Goal: Check status: Check status

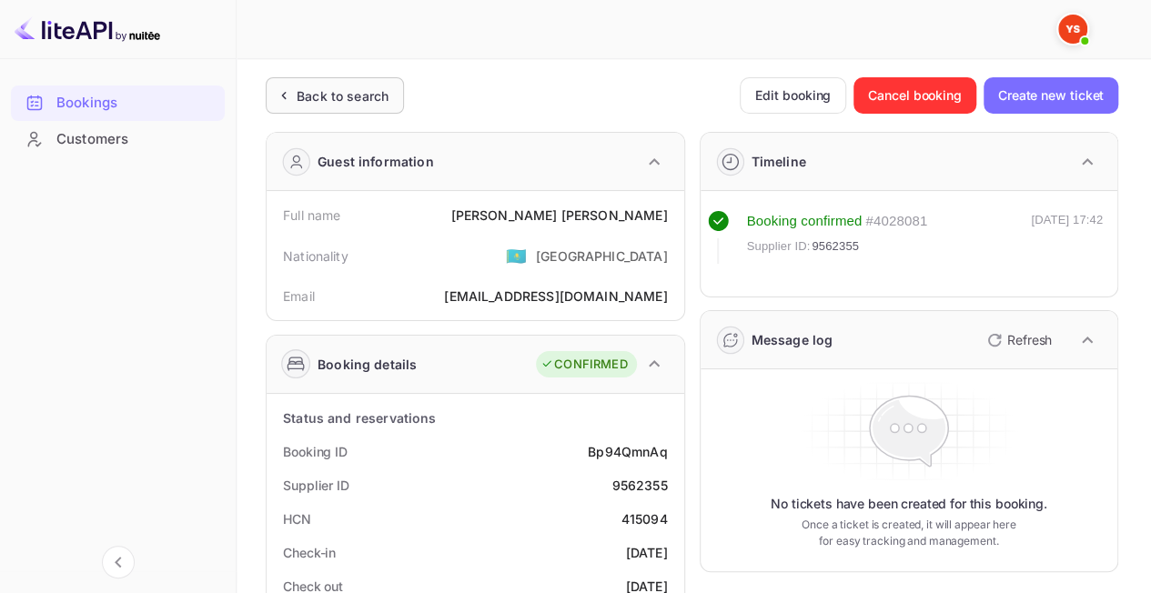
click at [313, 99] on div "Back to search" at bounding box center [343, 95] width 92 height 19
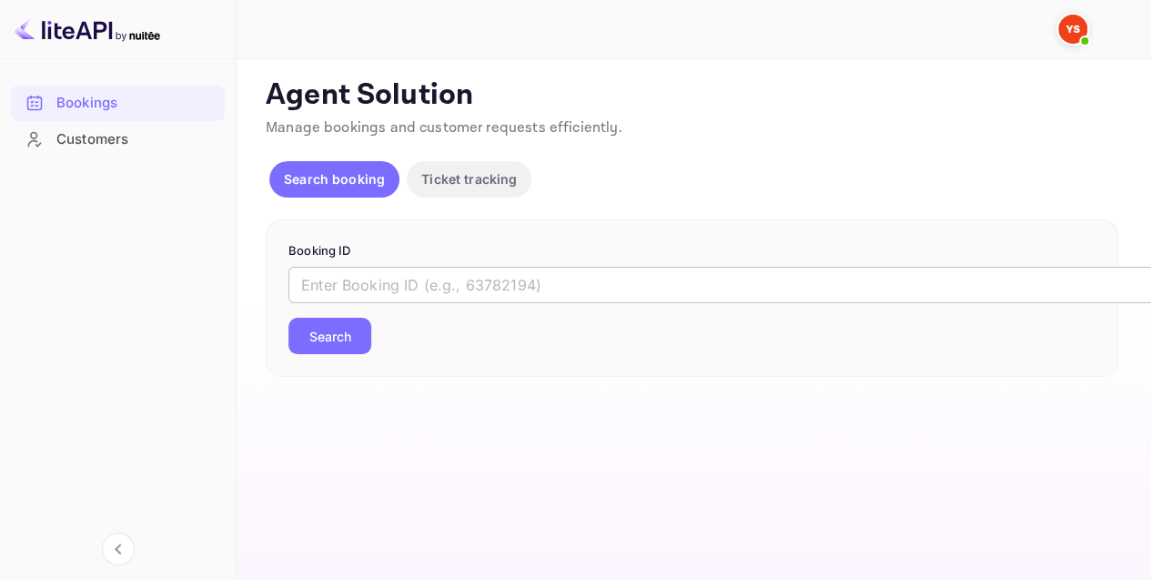
click at [393, 286] on input "text" at bounding box center [743, 285] width 910 height 36
paste input "9616943"
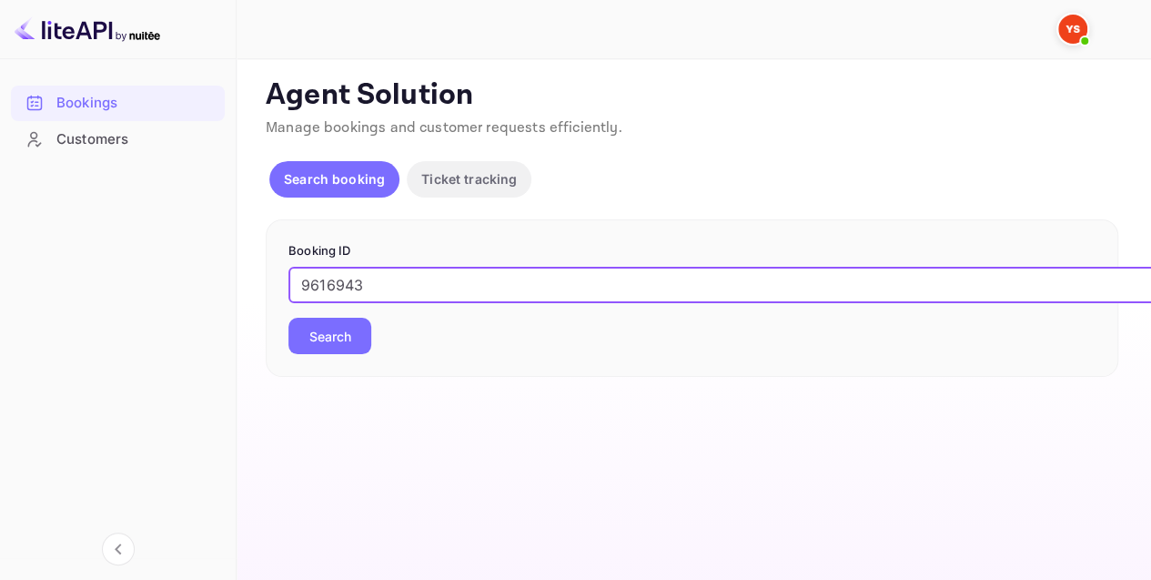
type input "9616943"
click at [313, 330] on button "Search" at bounding box center [329, 336] width 83 height 36
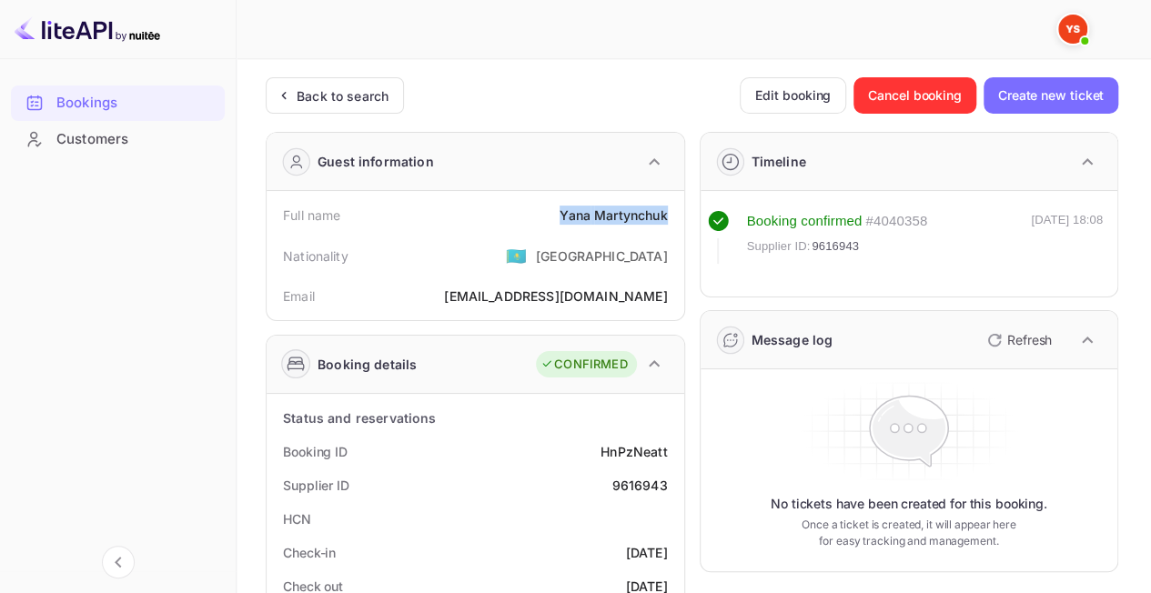
drag, startPoint x: 579, startPoint y: 211, endPoint x: 670, endPoint y: 213, distance: 91.0
click at [670, 213] on div "Full name [PERSON_NAME]" at bounding box center [475, 215] width 403 height 34
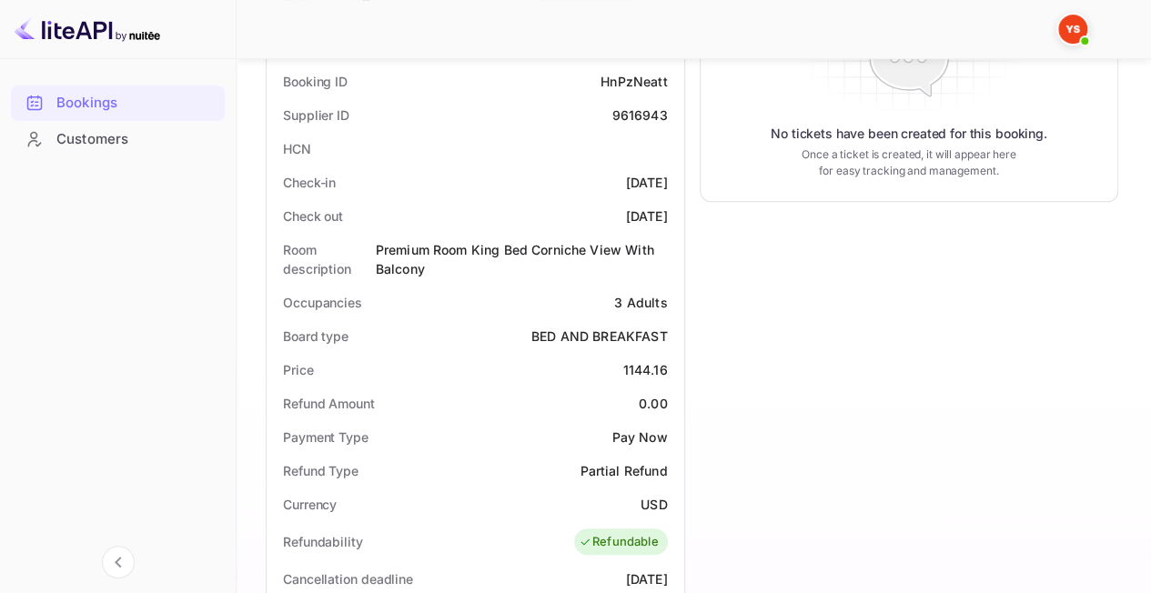
scroll to position [455, 0]
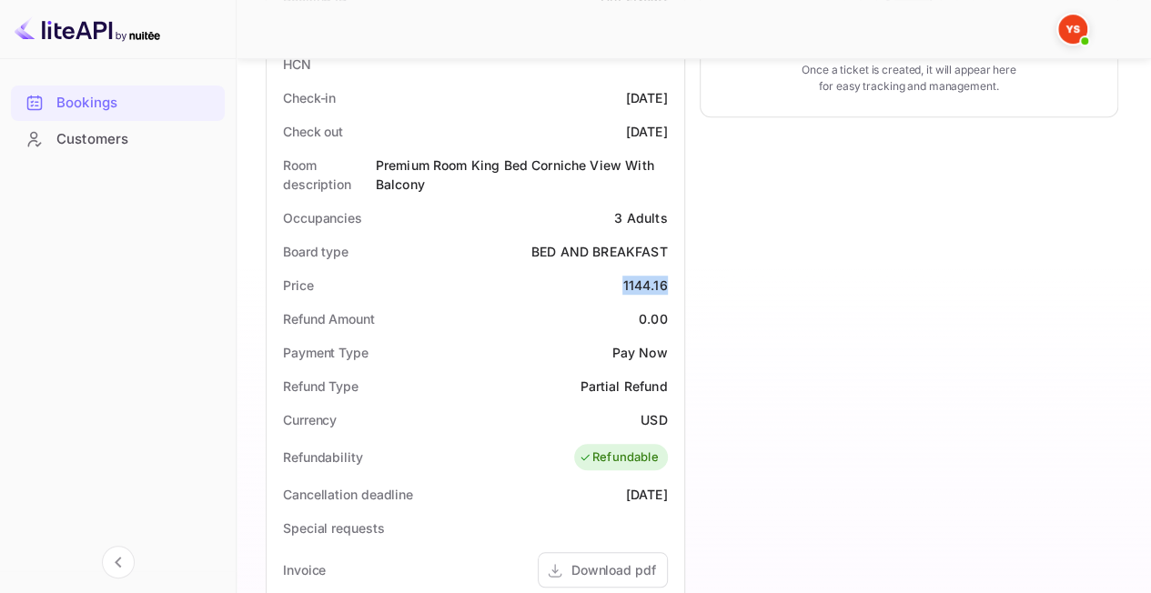
drag, startPoint x: 619, startPoint y: 287, endPoint x: 680, endPoint y: 293, distance: 61.3
click at [680, 293] on div "Status and reservations Booking ID HnPzNeatt Supplier ID 9616943 HCN Check-in […" at bounding box center [476, 467] width 418 height 1056
copy div "1144.16"
